Goal: Task Accomplishment & Management: Manage account settings

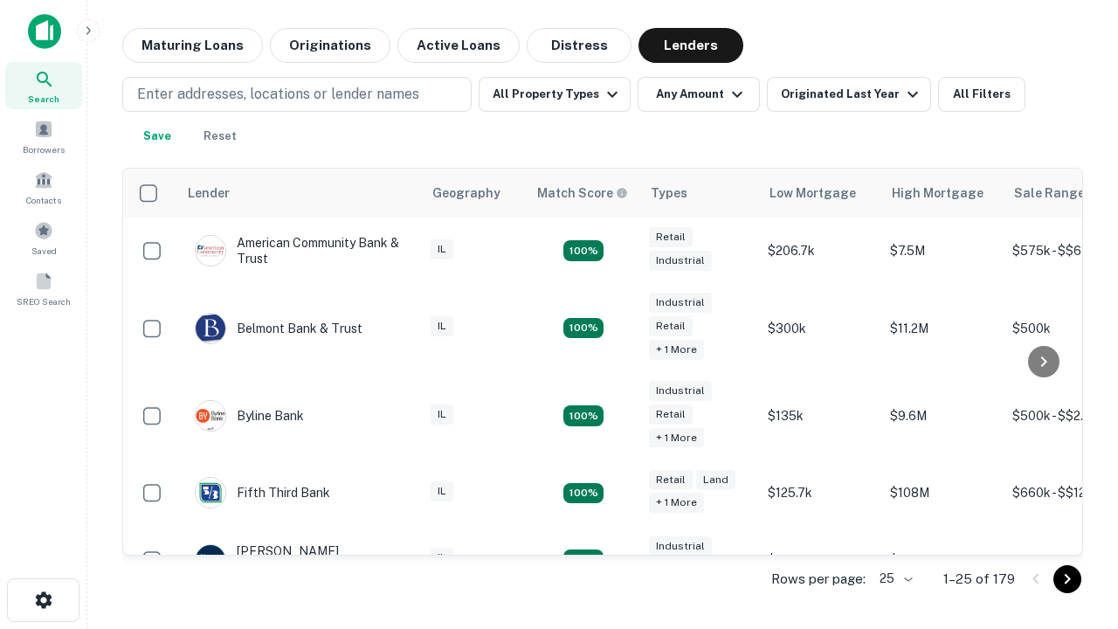
click at [1067, 578] on icon "Go to next page" at bounding box center [1067, 579] width 21 height 21
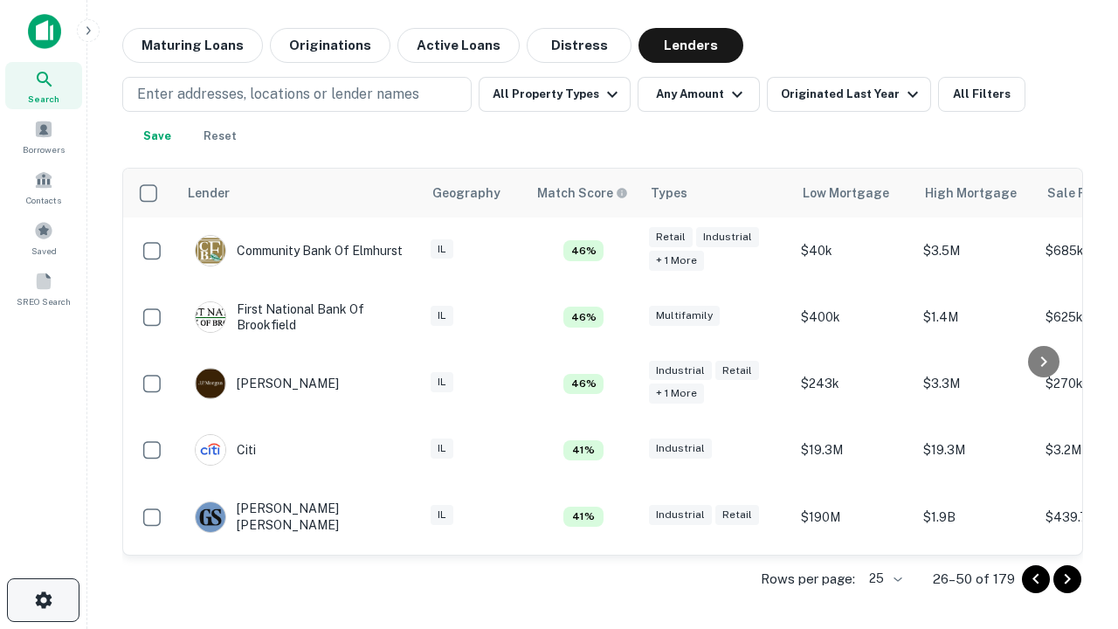
click at [43, 600] on icon "button" at bounding box center [43, 600] width 21 height 21
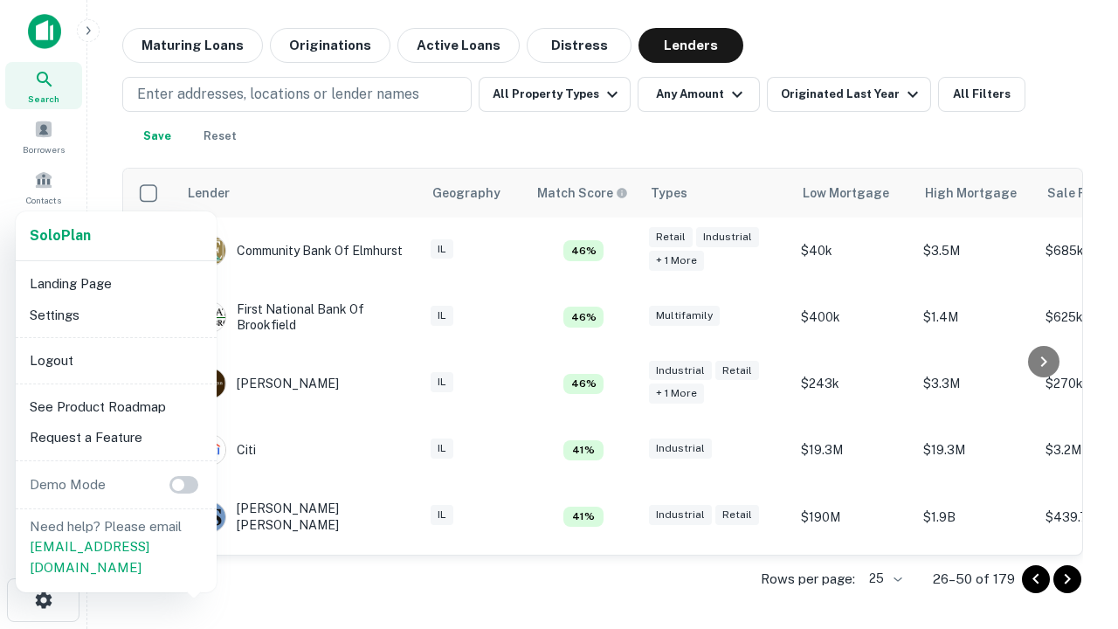
click at [115, 360] on li "Logout" at bounding box center [116, 360] width 187 height 31
